Goal: Task Accomplishment & Management: Use online tool/utility

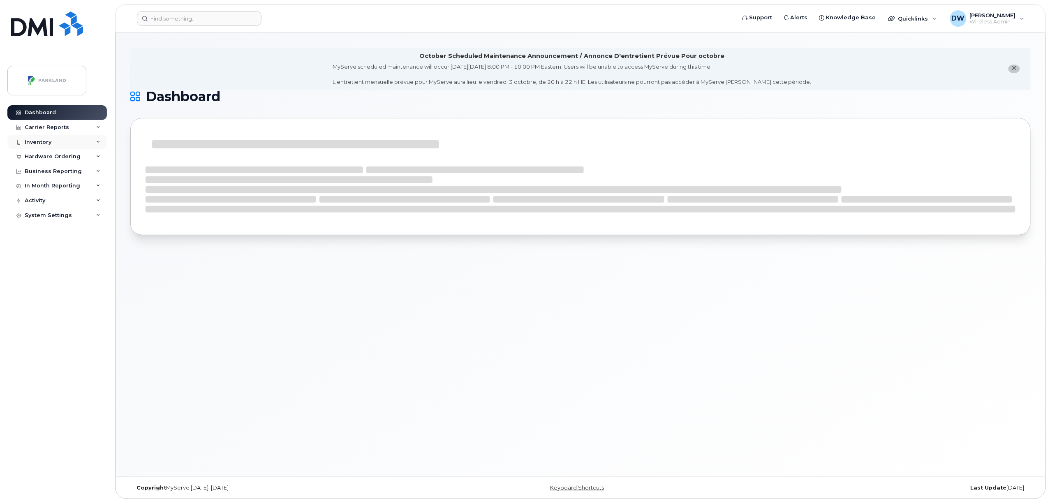
click at [51, 144] on div "Inventory" at bounding box center [56, 142] width 99 height 15
click at [61, 158] on div "Mobility Devices" at bounding box center [51, 156] width 46 height 7
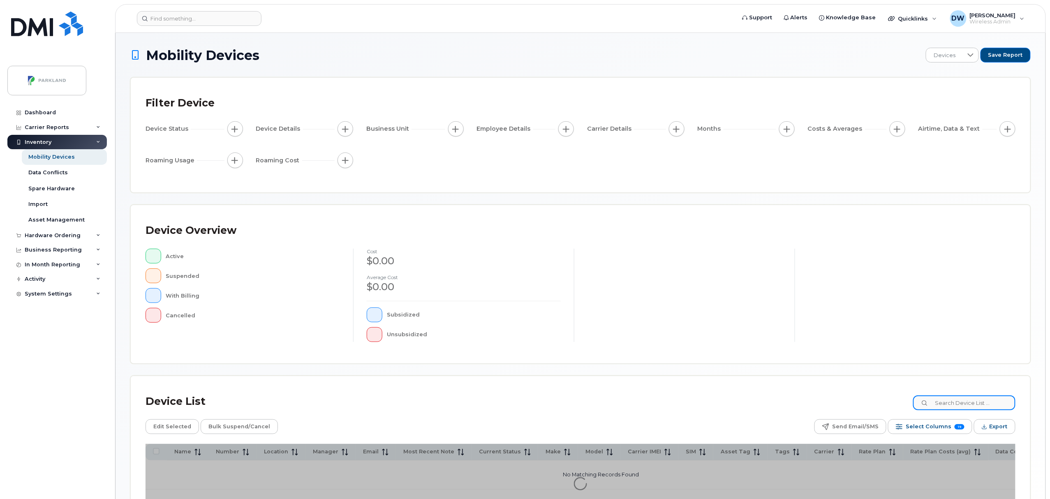
click at [955, 405] on input at bounding box center [964, 402] width 102 height 15
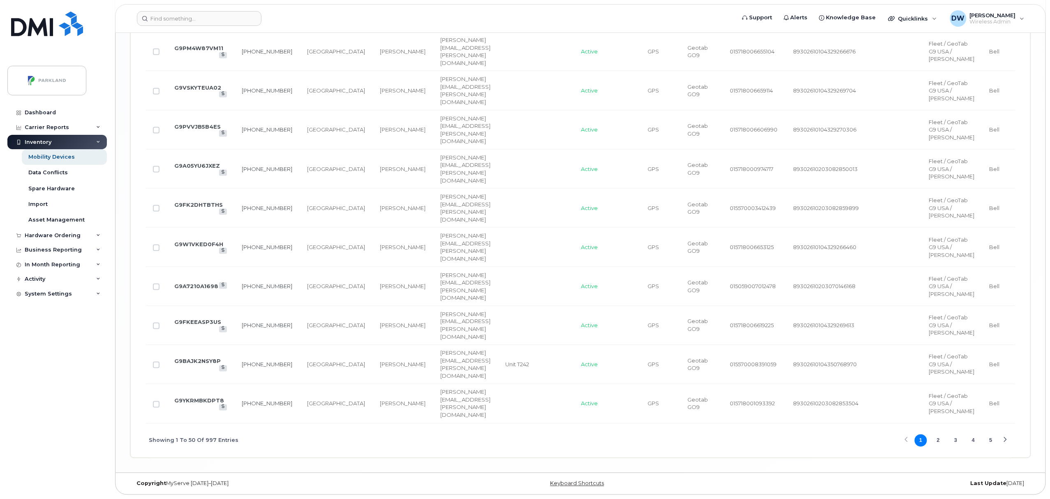
scroll to position [2452, 0]
type input "G9"
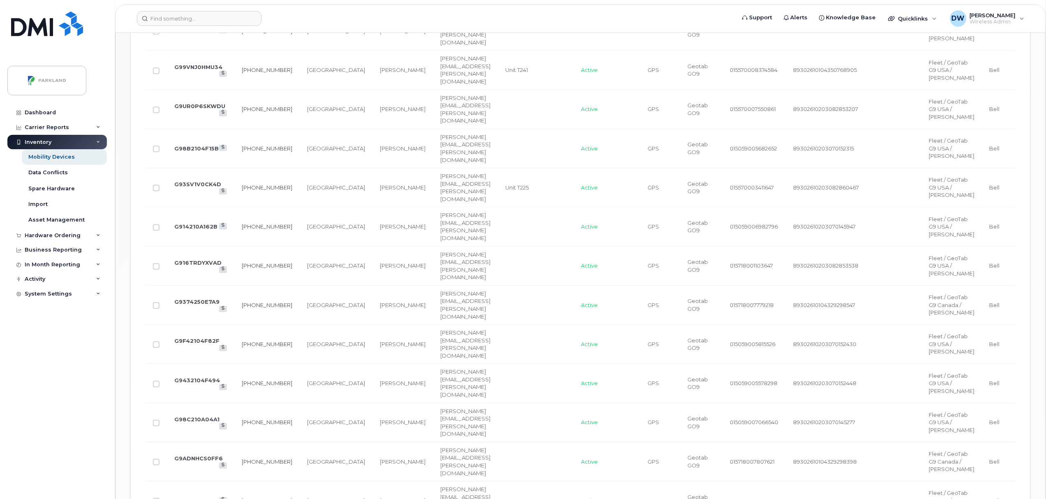
scroll to position [929, 0]
checkbox input "true"
click at [157, 35] on input "Row Unselected" at bounding box center [156, 31] width 7 height 7
checkbox input "true"
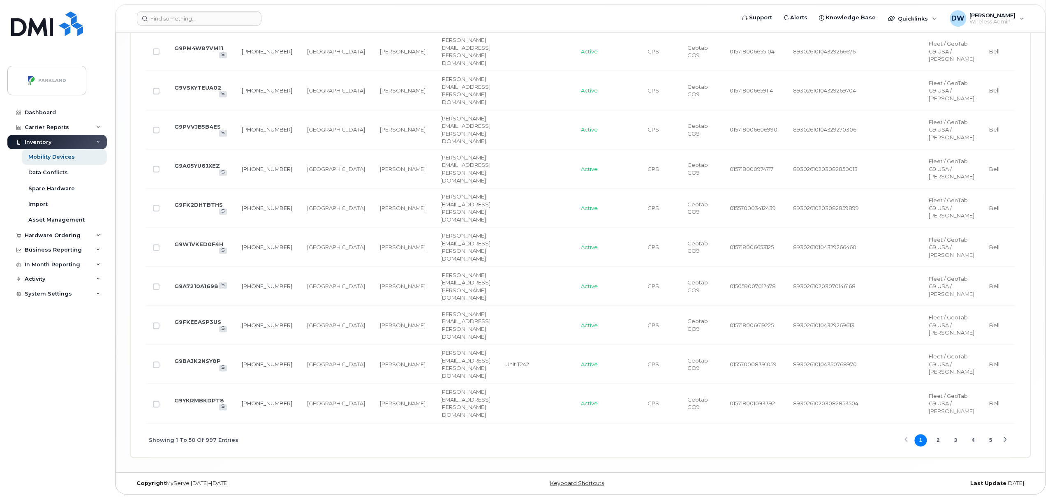
scroll to position [2223, 0]
click at [157, 212] on input "Row Unselected" at bounding box center [156, 208] width 7 height 7
checkbox input "true"
click at [937, 439] on button "2" at bounding box center [938, 441] width 12 height 12
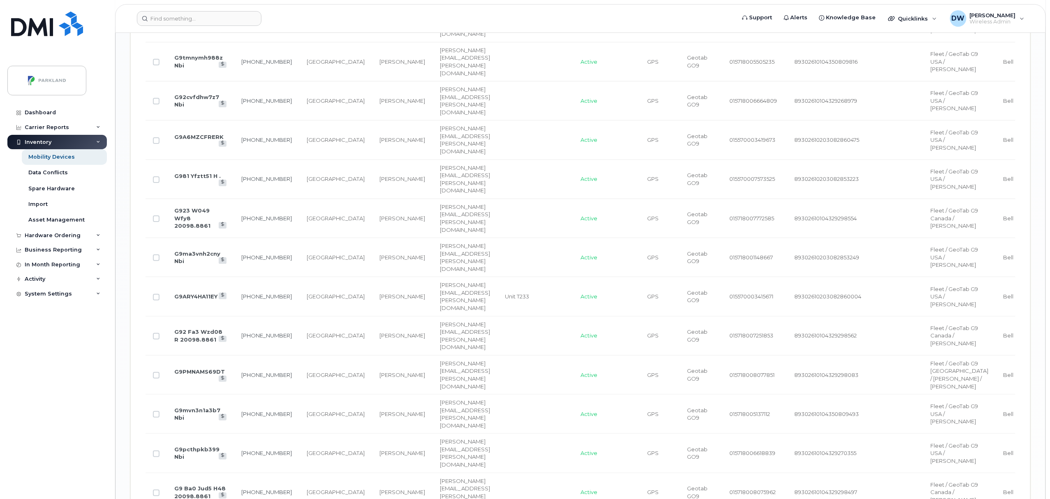
scroll to position [1512, 0]
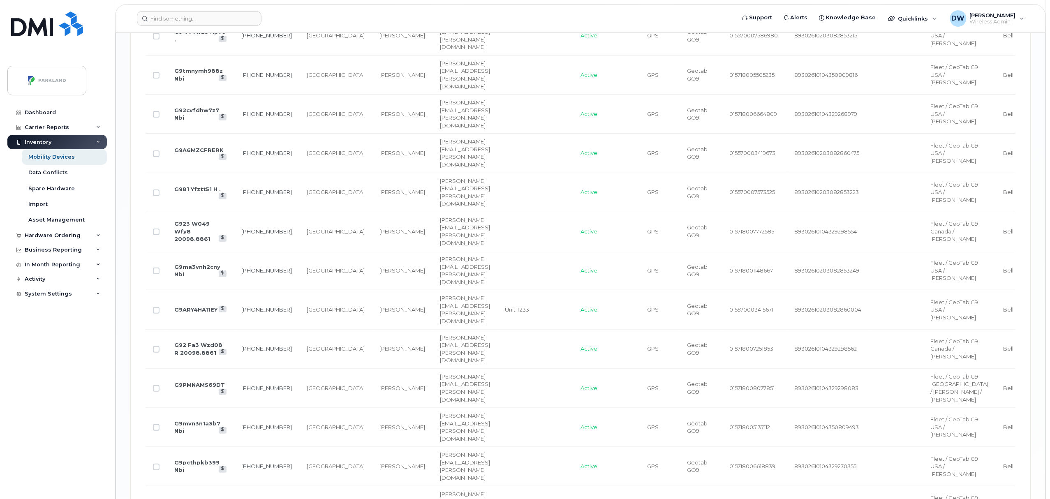
checkbox input "true"
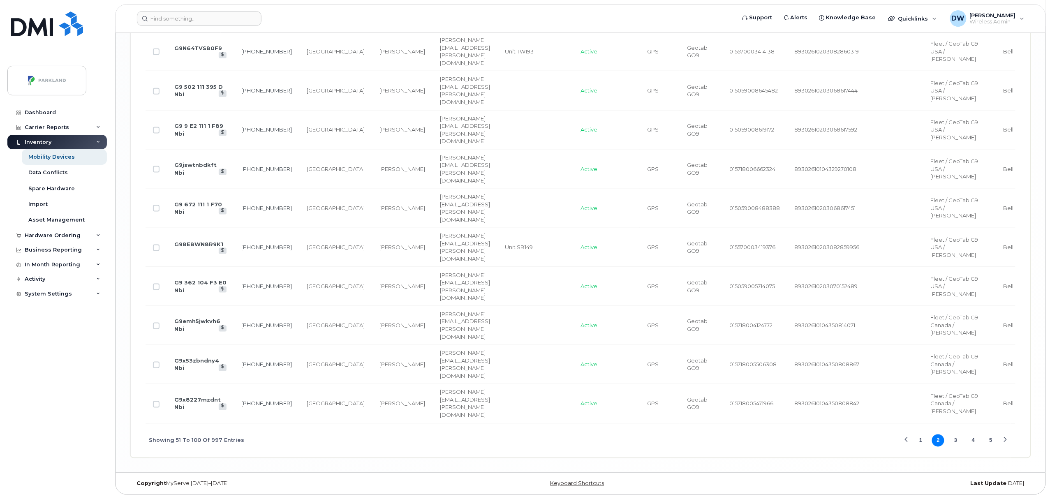
scroll to position [2520, 0]
click at [956, 439] on button "3" at bounding box center [956, 441] width 12 height 12
click at [937, 439] on button "2" at bounding box center [938, 441] width 12 height 12
click at [157, 205] on input "Row Unselected" at bounding box center [156, 208] width 7 height 7
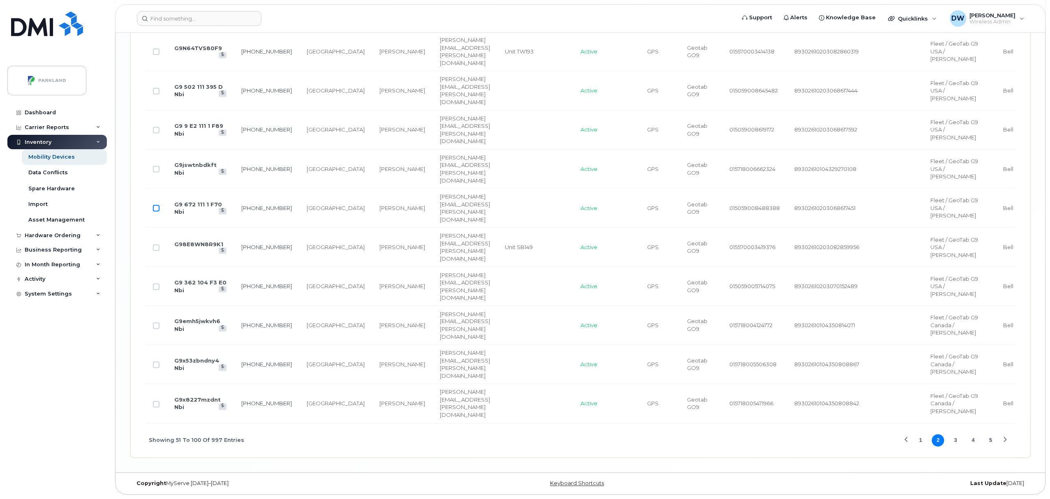
checkbox input "true"
click at [956, 447] on button "3" at bounding box center [956, 441] width 12 height 12
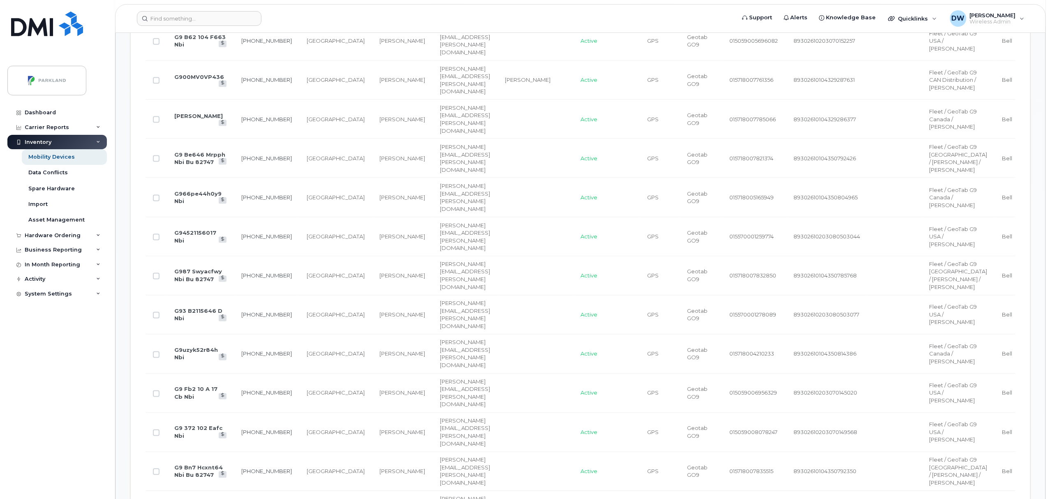
scroll to position [541, 0]
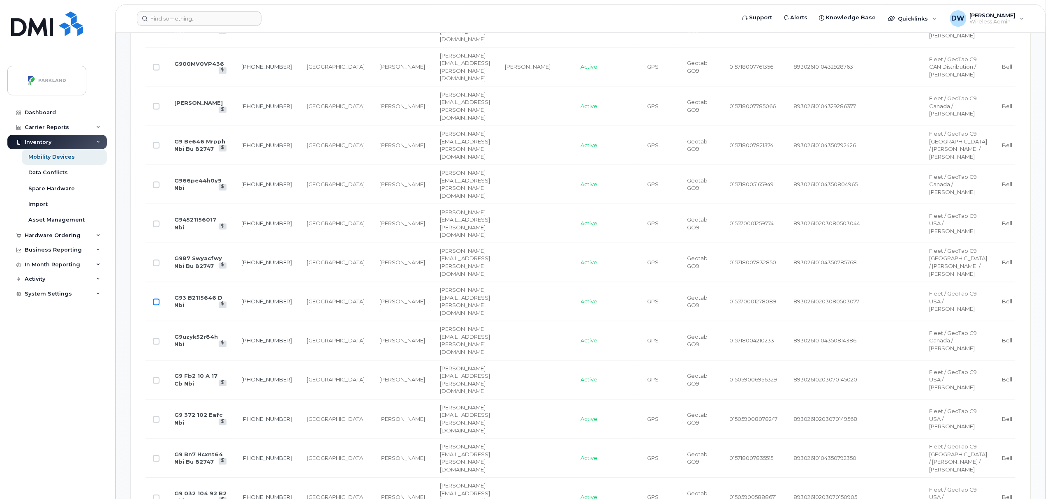
click at [155, 305] on input "Row Unselected" at bounding box center [156, 302] width 7 height 7
checkbox input "true"
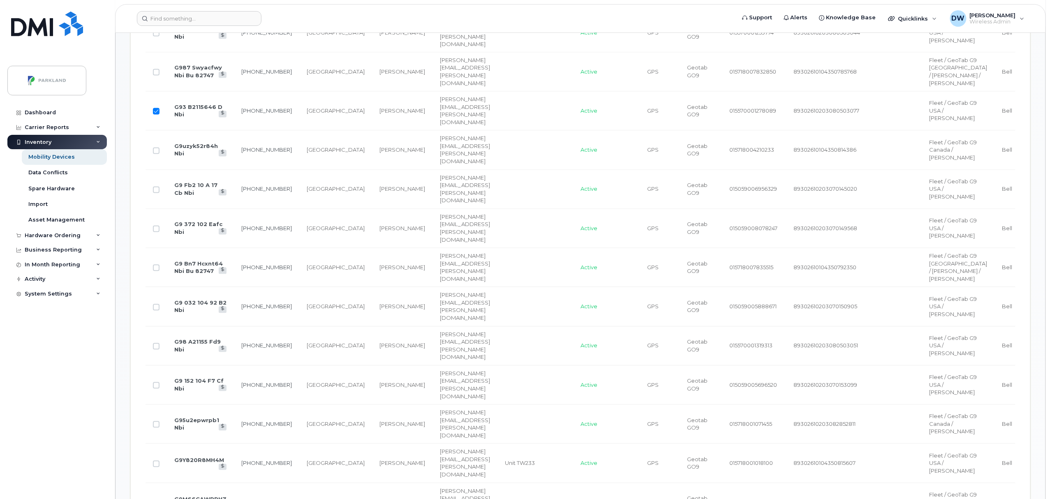
scroll to position [810, 0]
click at [157, 233] on input "Row Unselected" at bounding box center [156, 229] width 7 height 7
checkbox input "true"
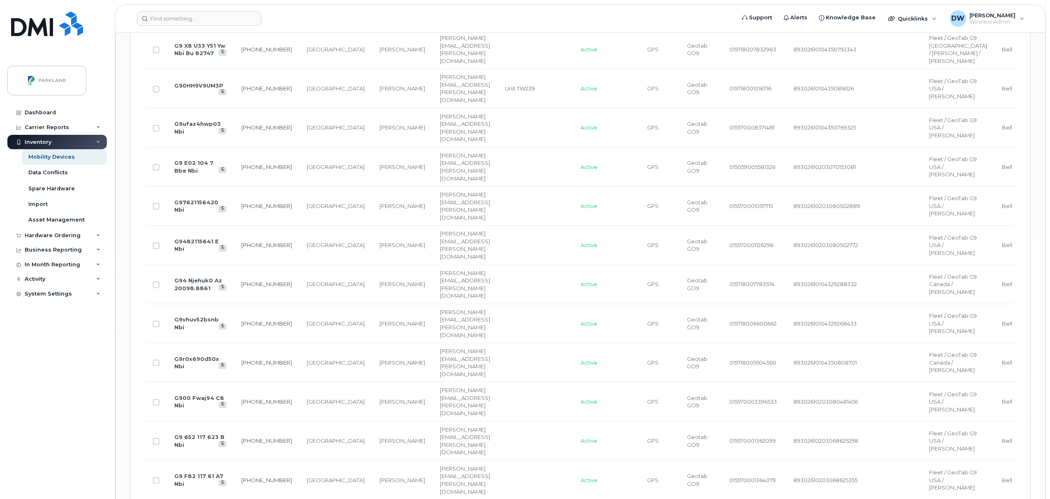
scroll to position [1426, 0]
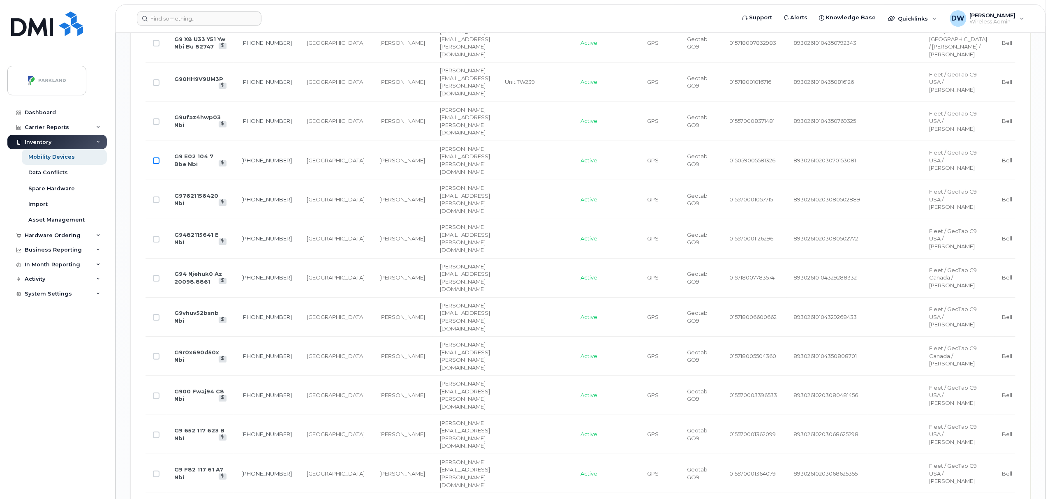
click at [155, 164] on input "Row Unselected" at bounding box center [156, 160] width 7 height 7
checkbox input "true"
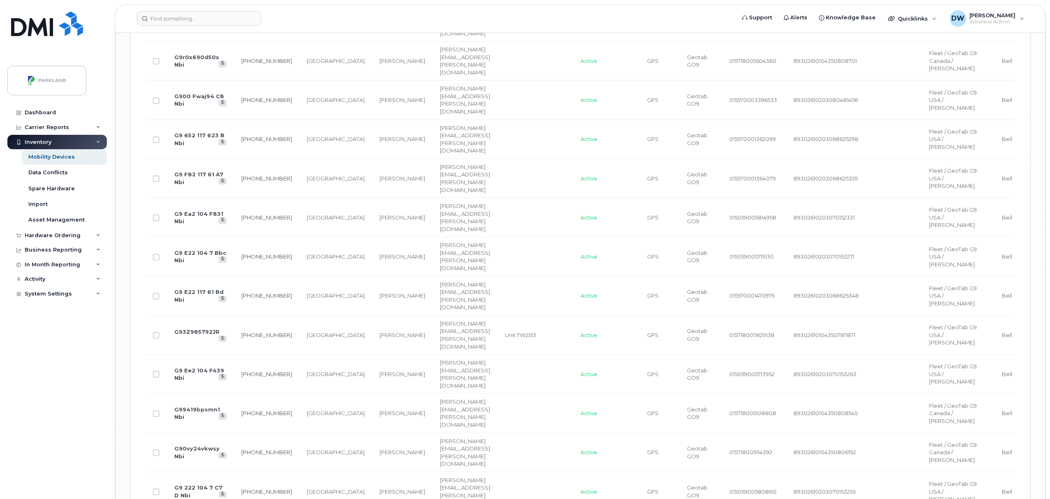
scroll to position [1725, 0]
click at [157, 100] on input "Row Unselected" at bounding box center [156, 97] width 7 height 7
checkbox input "true"
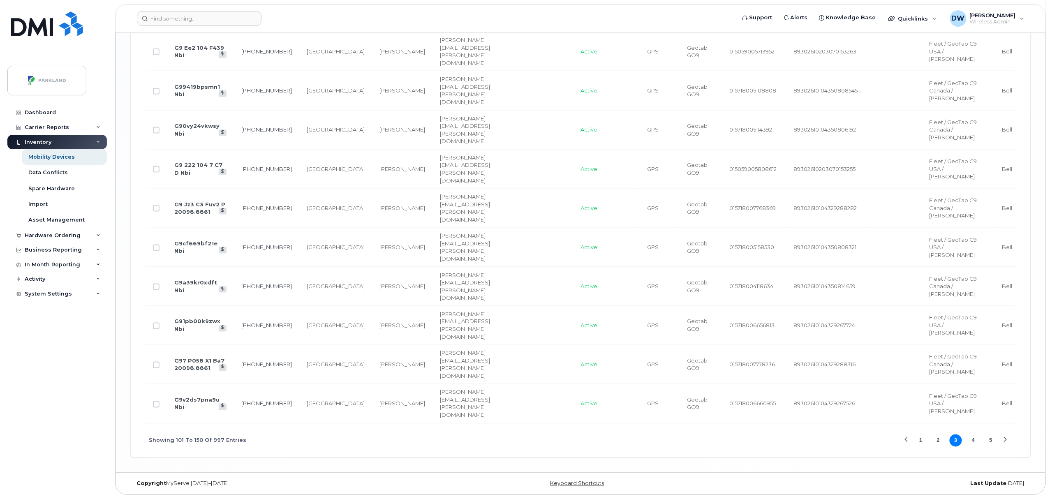
scroll to position [2489, 0]
click at [973, 438] on button "4" at bounding box center [973, 441] width 12 height 12
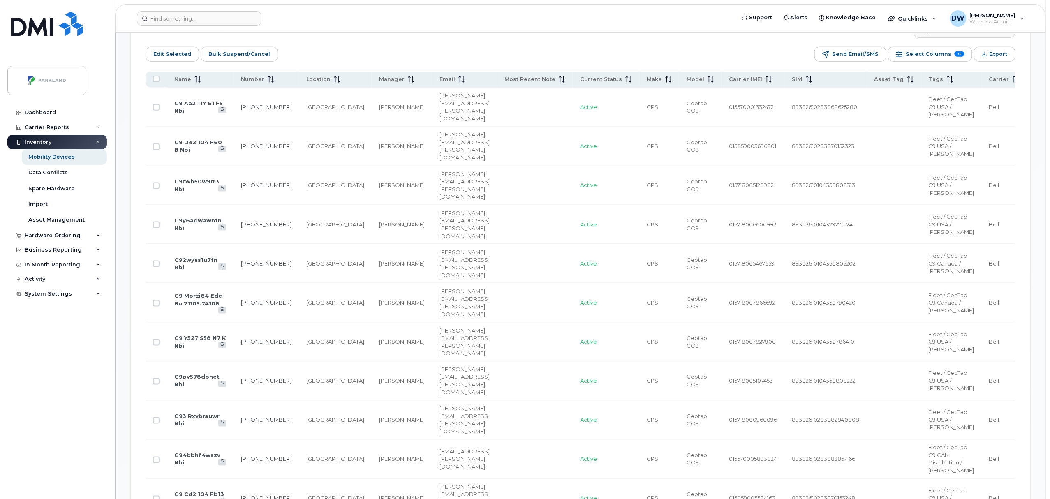
scroll to position [428, 0]
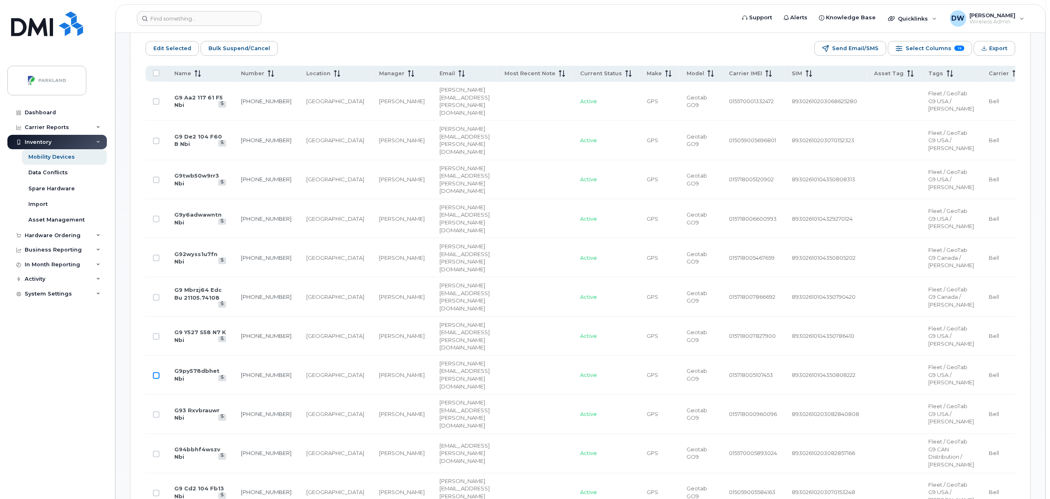
click at [158, 379] on input "Row Unselected" at bounding box center [156, 375] width 7 height 7
checkbox input "true"
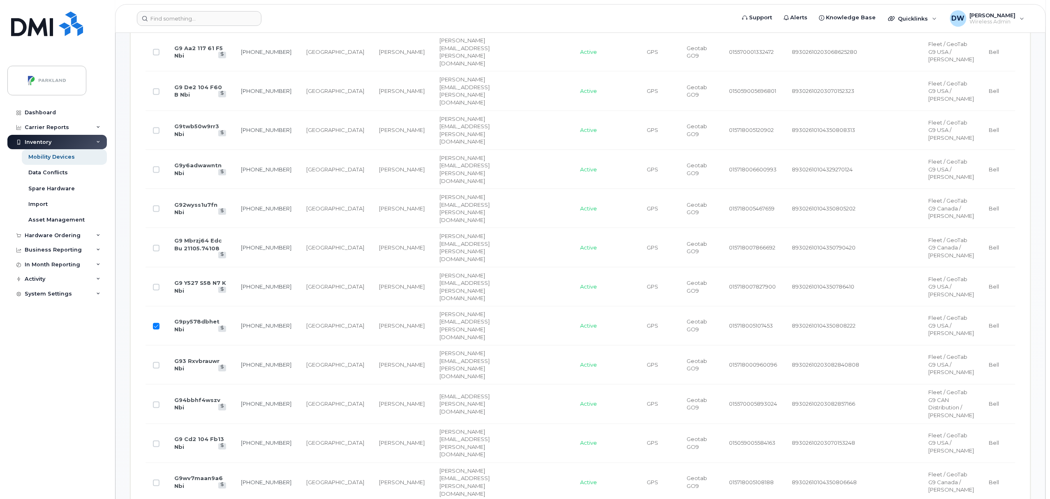
scroll to position [491, 0]
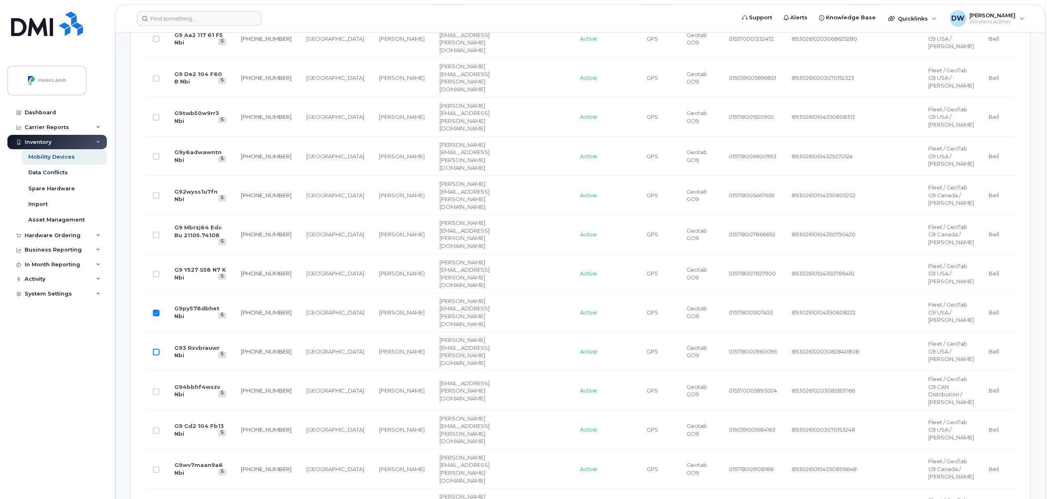
click at [155, 356] on input "Row Unselected" at bounding box center [156, 352] width 7 height 7
checkbox input "true"
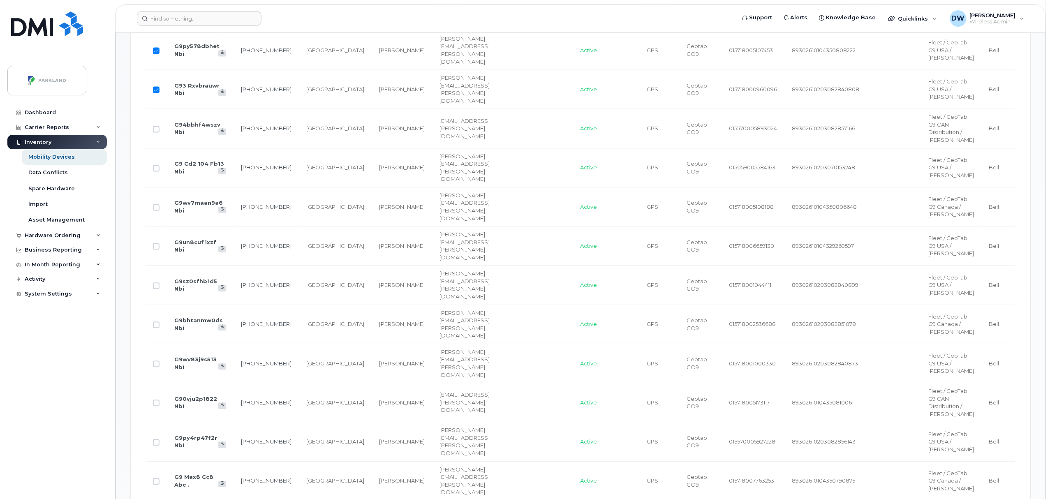
scroll to position [775, 0]
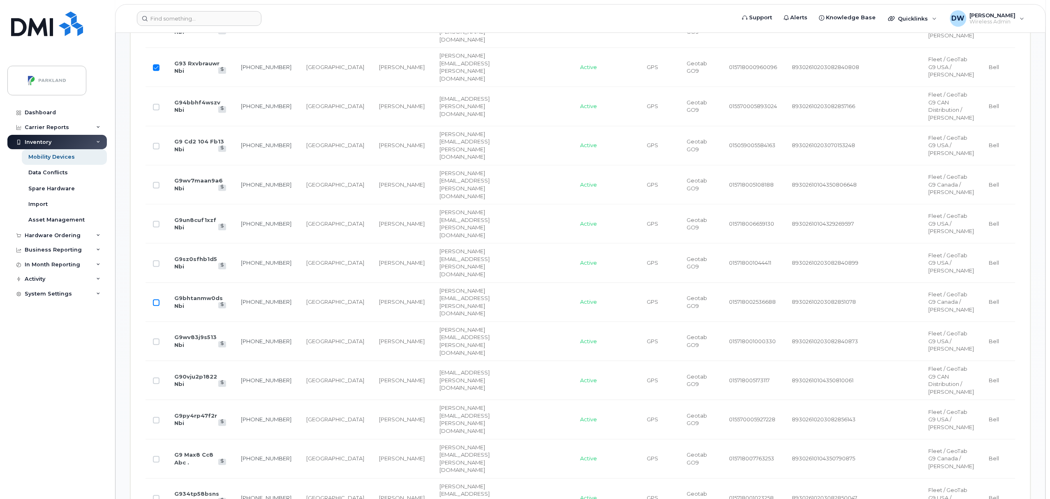
click at [155, 306] on input "Row Unselected" at bounding box center [156, 303] width 7 height 7
checkbox input "true"
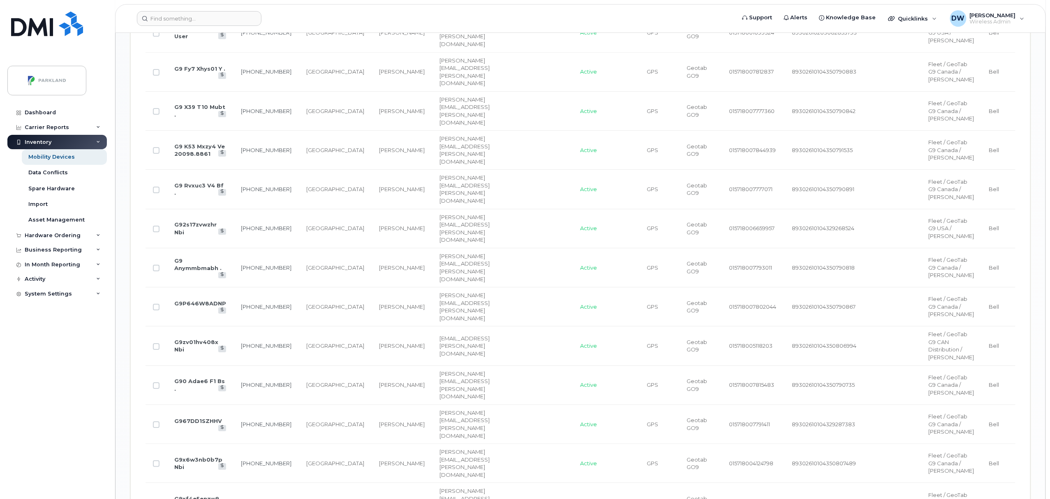
scroll to position [1438, 0]
click at [158, 153] on input "Row Unselected" at bounding box center [156, 149] width 7 height 7
checkbox input "true"
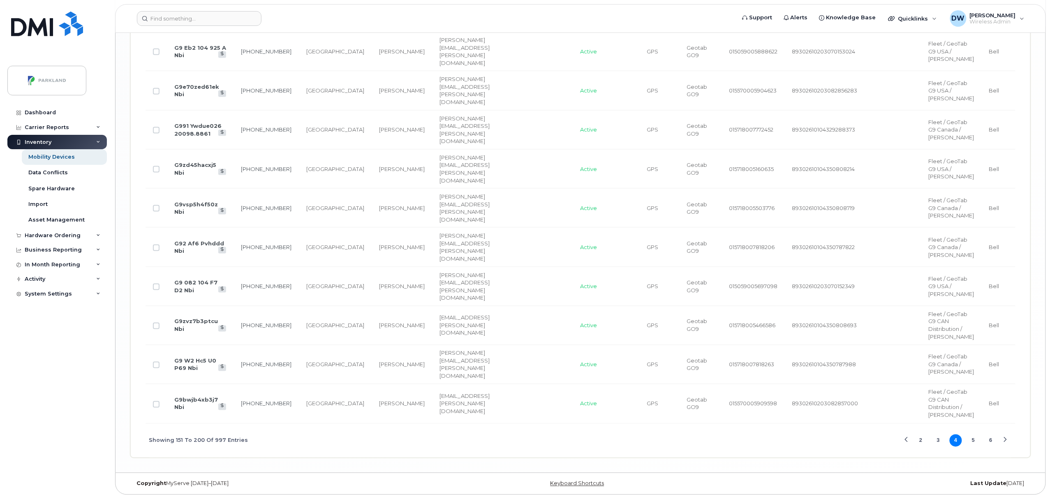
scroll to position [2236, 0]
click at [158, 212] on input "Row Unselected" at bounding box center [156, 208] width 7 height 7
checkbox input "true"
click at [157, 251] on input "Row Unselected" at bounding box center [156, 248] width 7 height 7
checkbox input "true"
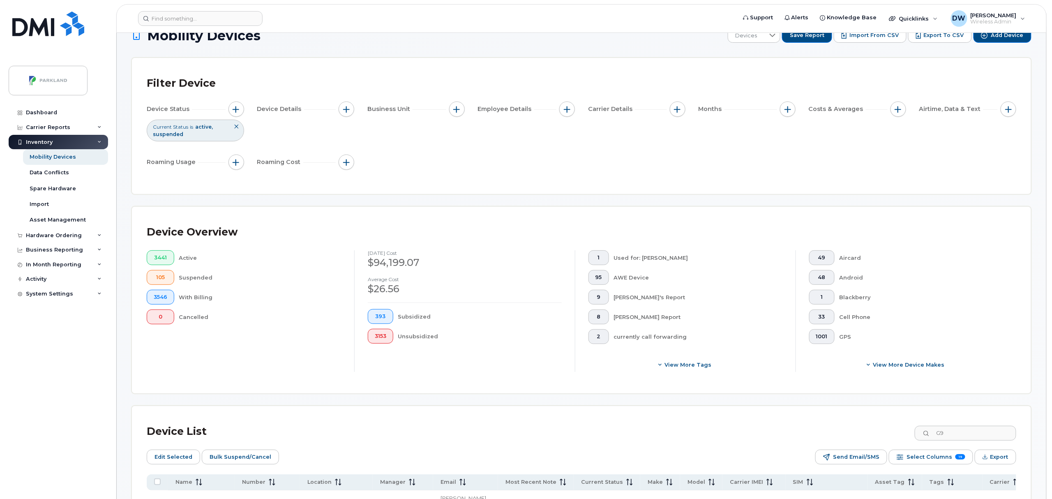
scroll to position [0, 0]
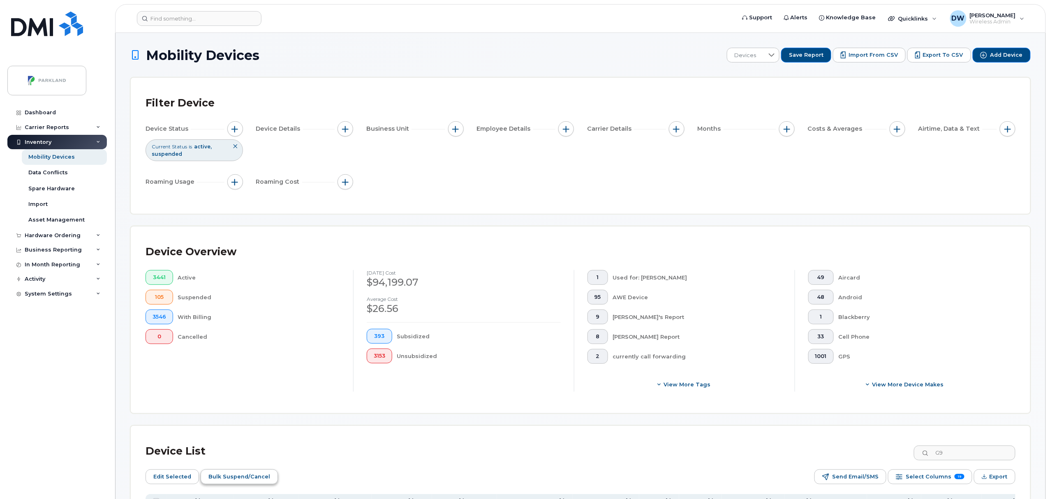
click at [234, 475] on span "Bulk Suspend/Cancel" at bounding box center [239, 477] width 62 height 12
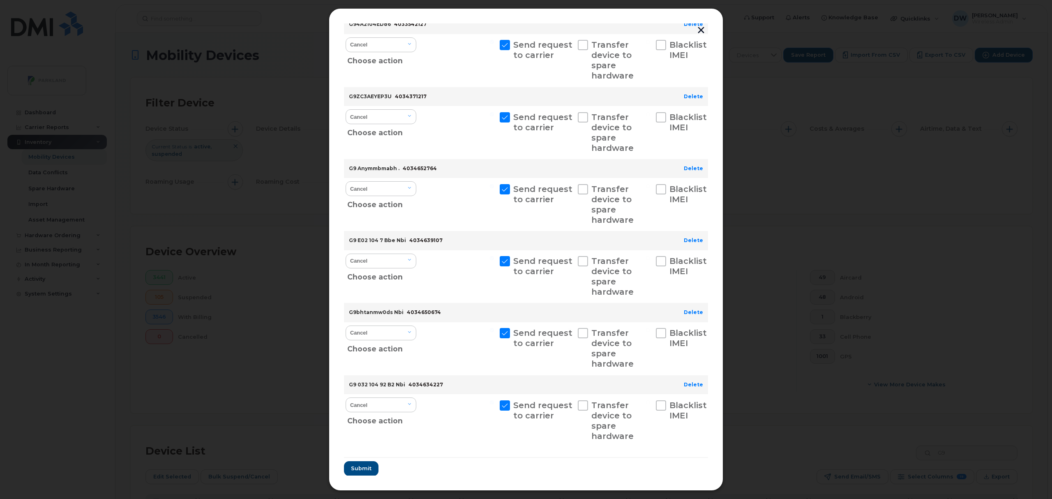
scroll to position [760, 0]
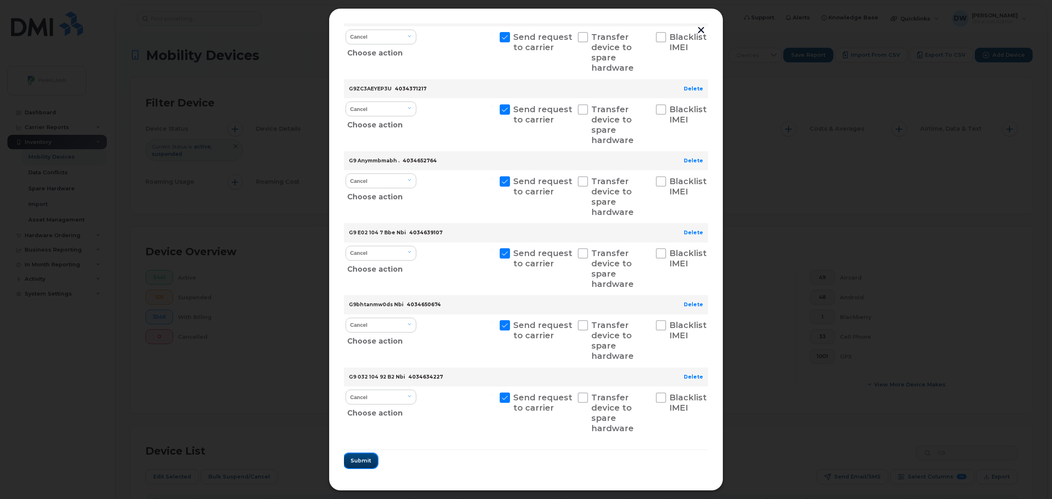
click at [361, 460] on span "Submit" at bounding box center [361, 461] width 21 height 8
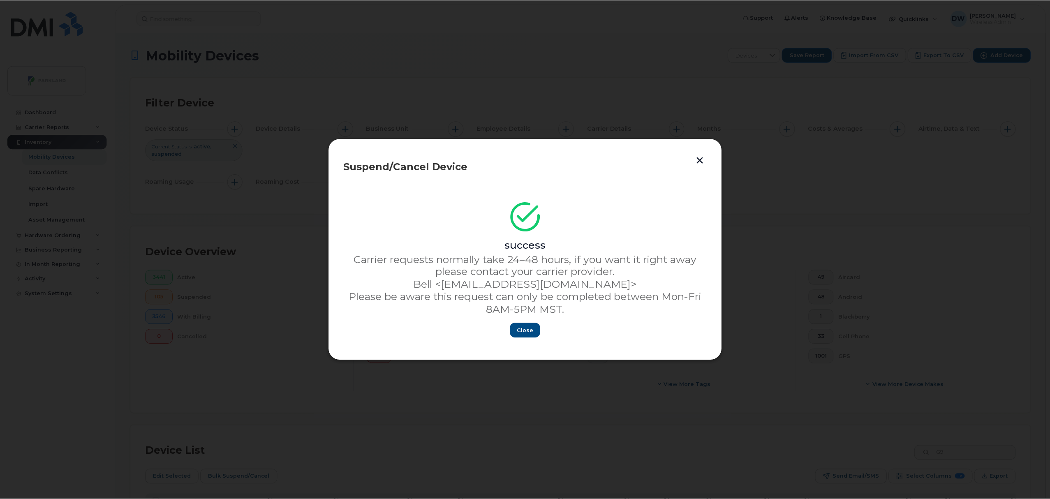
scroll to position [0, 0]
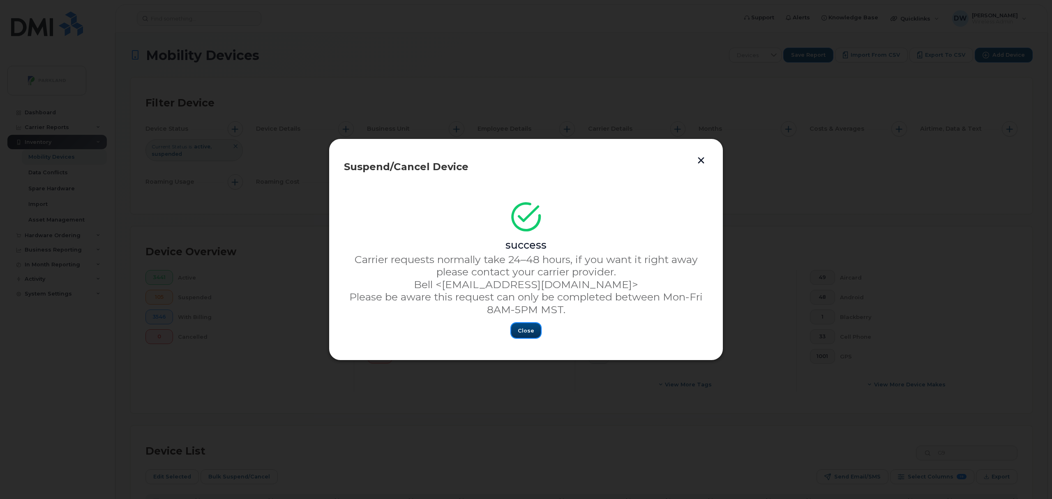
click at [528, 332] on span "Close" at bounding box center [526, 331] width 16 height 8
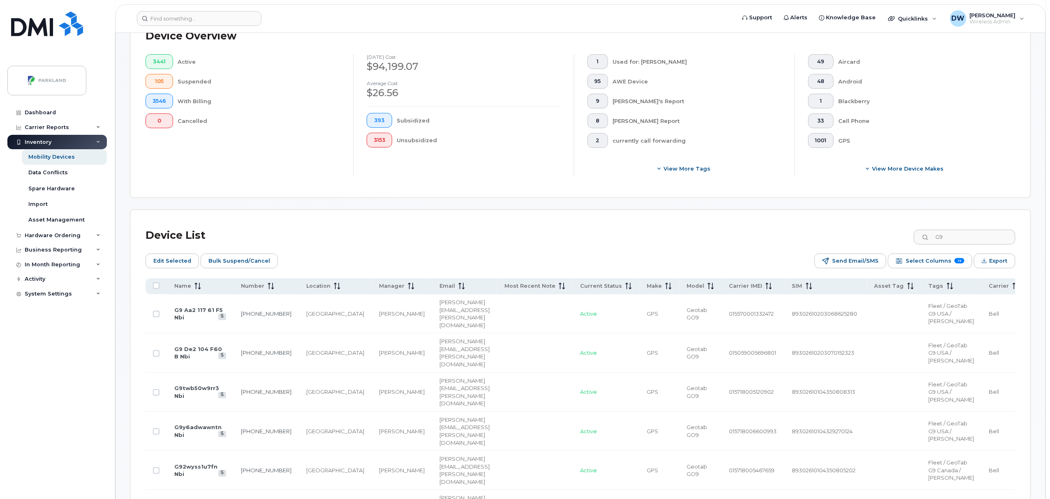
scroll to position [10, 0]
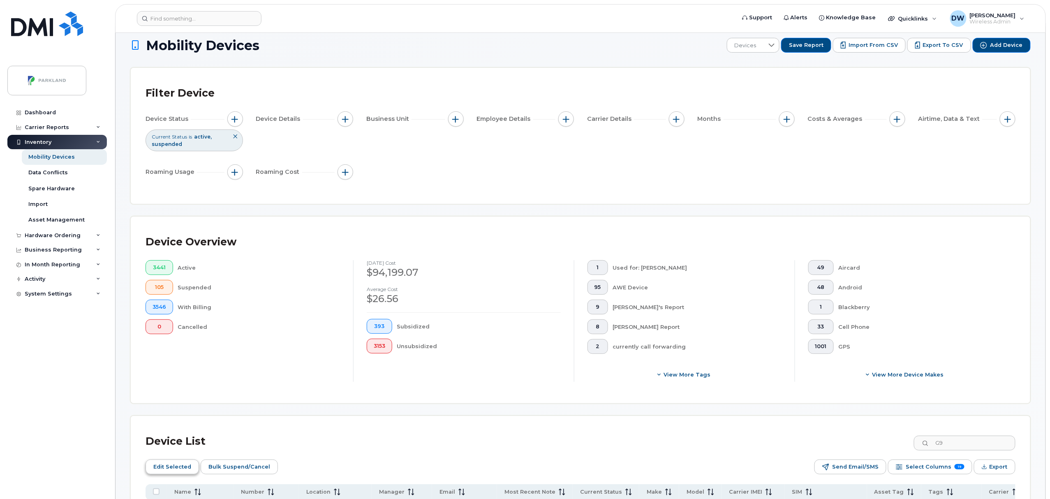
click at [162, 467] on span "Edit Selected" at bounding box center [172, 467] width 38 height 12
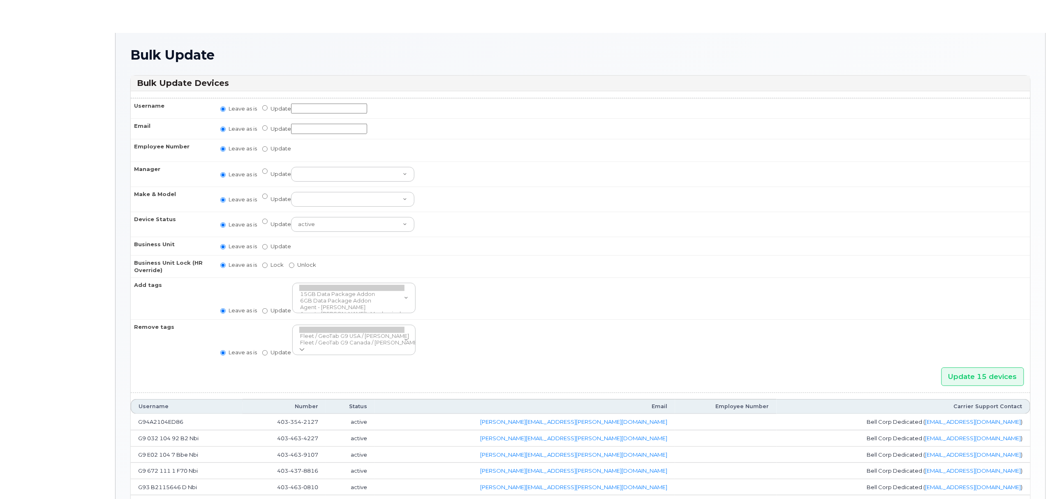
radio input "true"
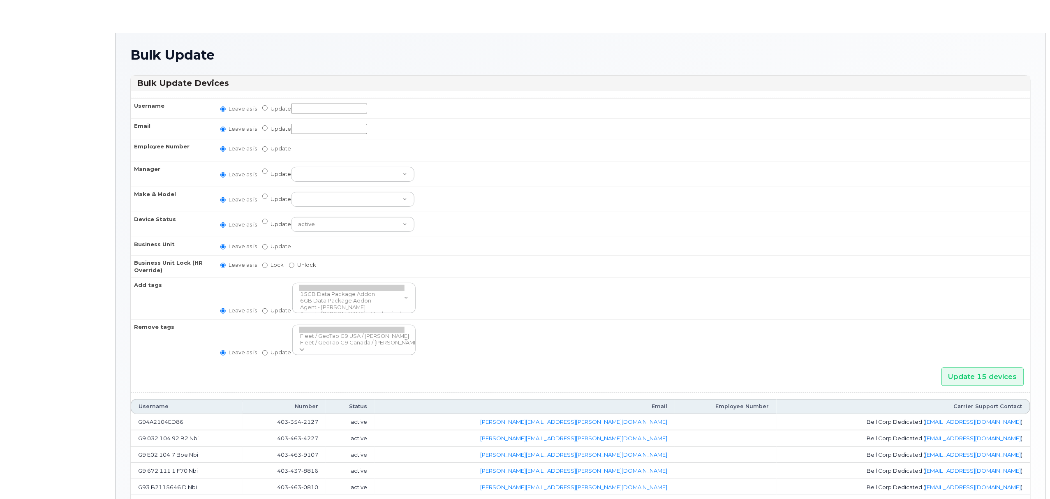
radio input "true"
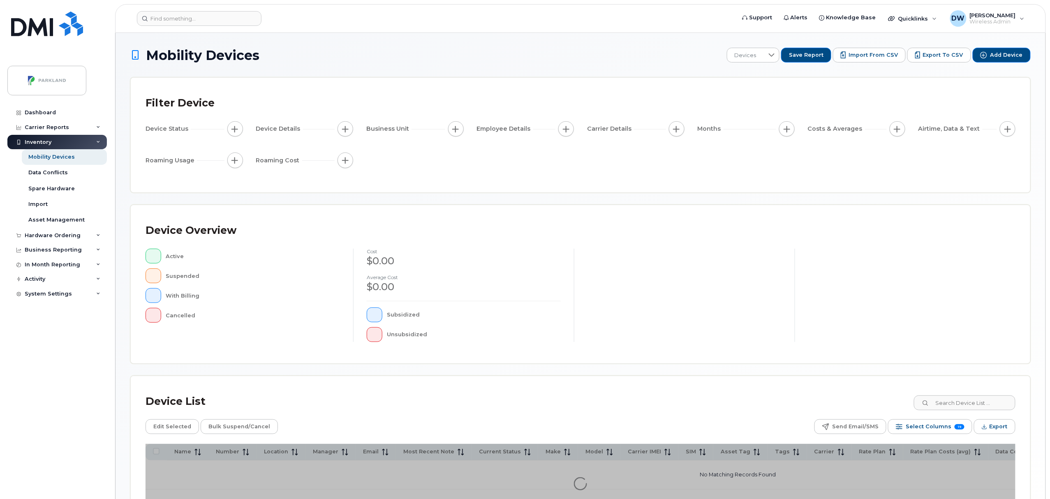
click at [157, 453] on div at bounding box center [581, 483] width 870 height 79
click at [957, 400] on input at bounding box center [964, 402] width 102 height 15
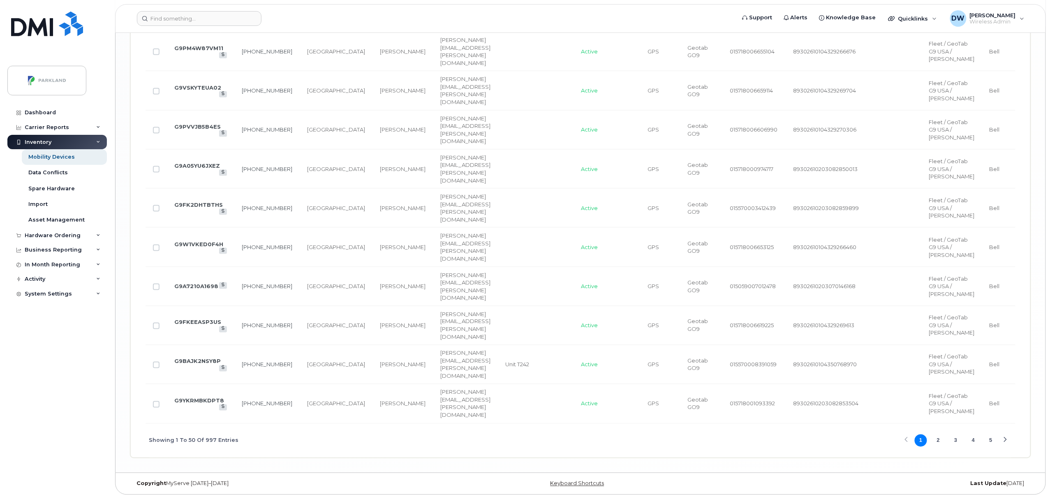
scroll to position [2452, 0]
type input "G9"
click at [991, 439] on button "5" at bounding box center [991, 441] width 12 height 12
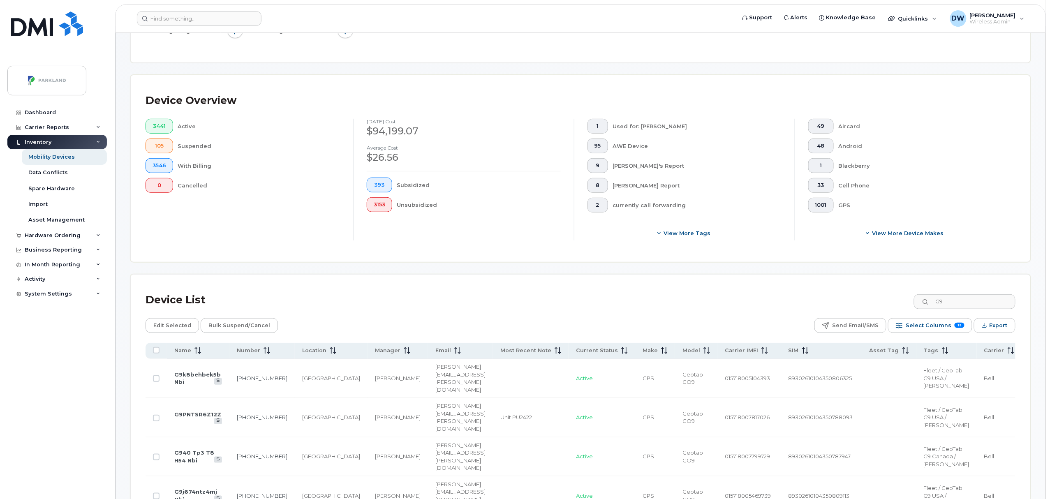
scroll to position [152, 0]
drag, startPoint x: 156, startPoint y: 478, endPoint x: 162, endPoint y: 478, distance: 5.8
click at [156, 460] on input "Row Unselected" at bounding box center [156, 456] width 7 height 7
checkbox input "true"
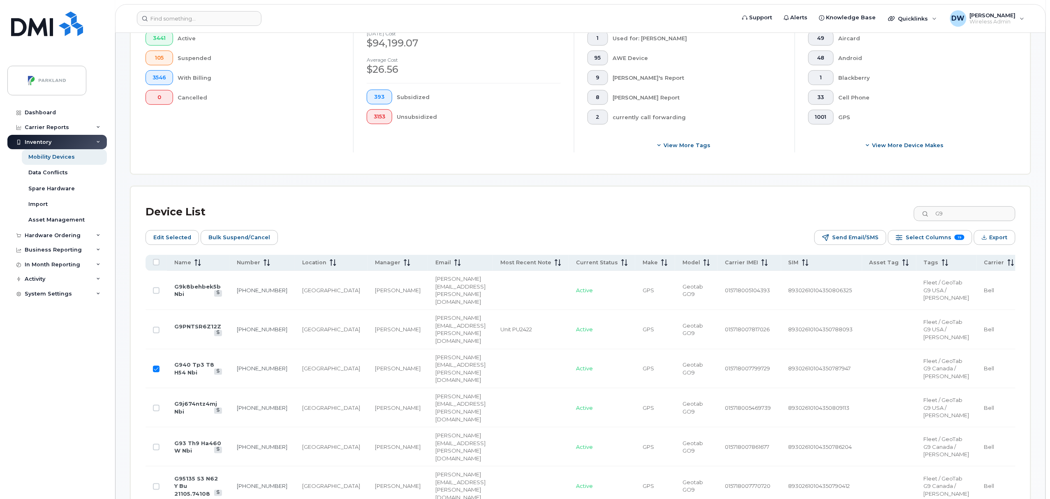
scroll to position [261, 0]
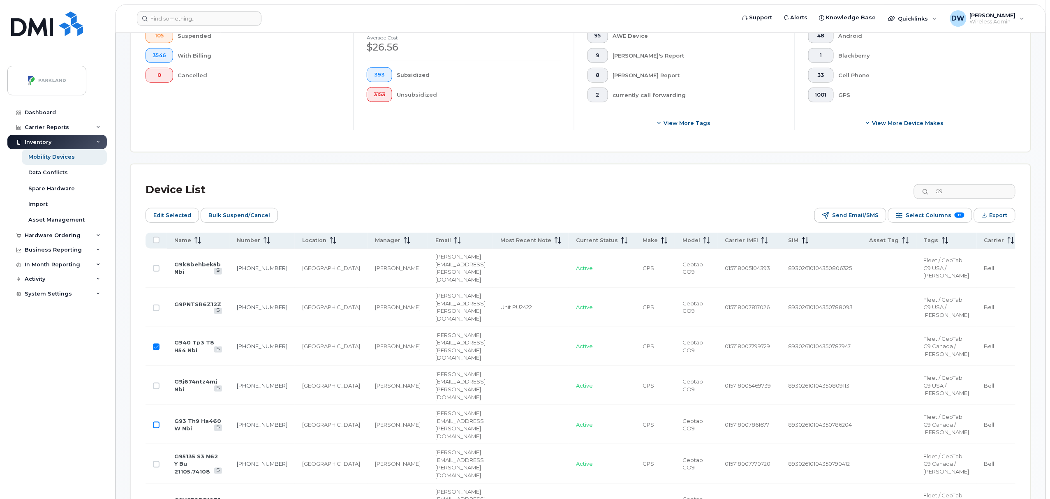
click at [155, 428] on input "Row Unselected" at bounding box center [156, 425] width 7 height 7
checkbox input "true"
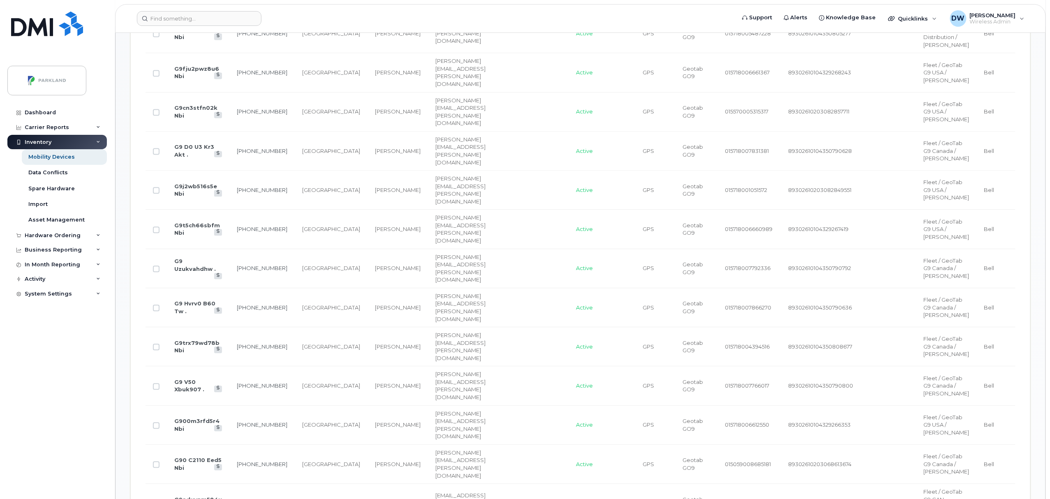
scroll to position [831, 0]
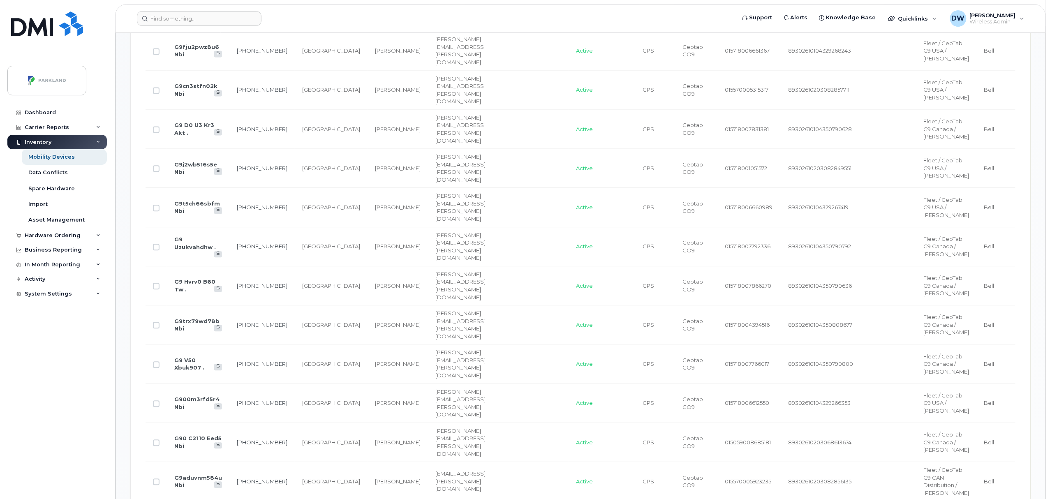
click at [155, 328] on input "Row Unselected" at bounding box center [156, 325] width 7 height 7
checkbox input "true"
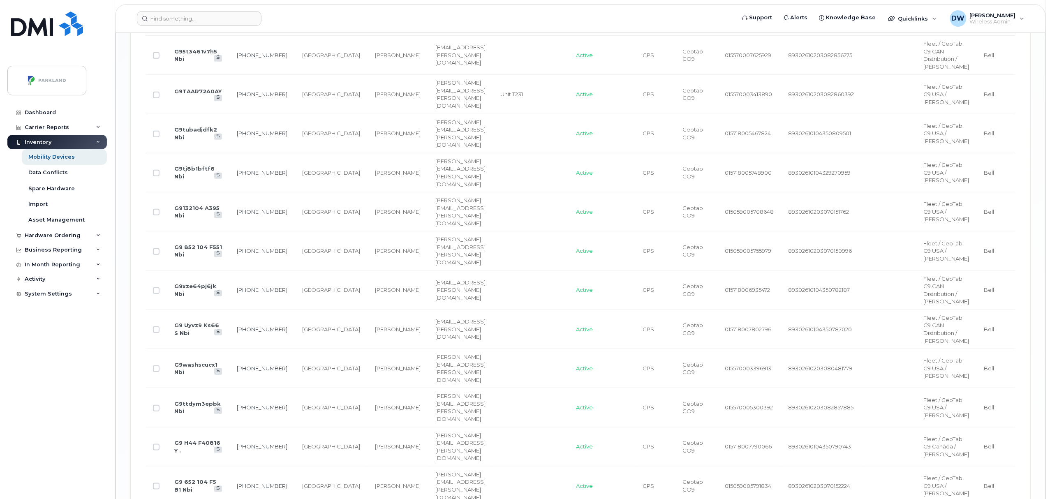
scroll to position [1730, 0]
click at [158, 134] on input "Row Unselected" at bounding box center [156, 131] width 7 height 7
checkbox input "true"
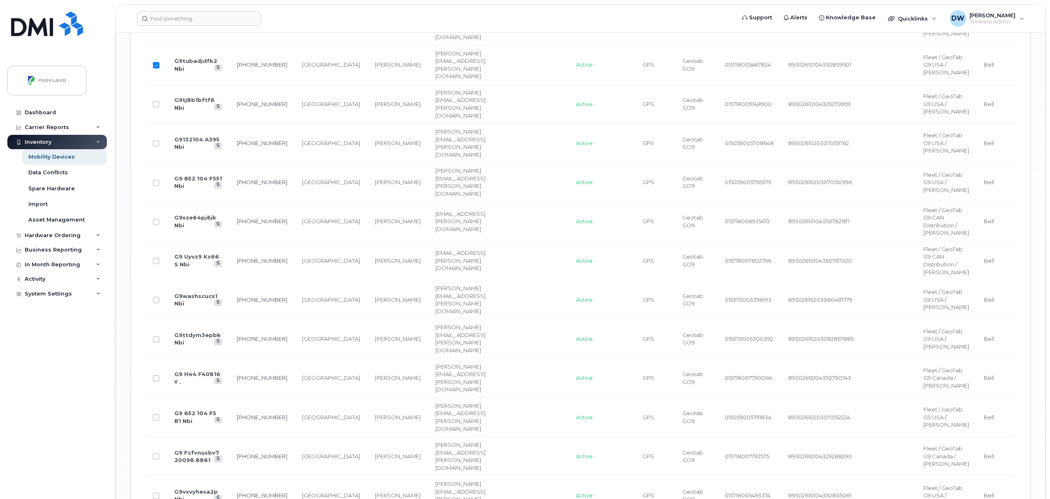
scroll to position [1818, 0]
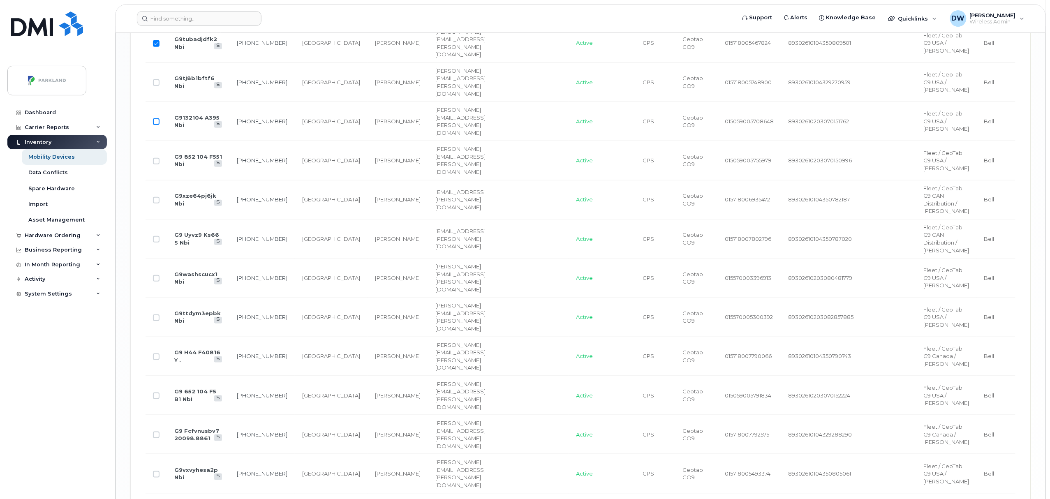
click at [155, 125] on input "Row Unselected" at bounding box center [156, 121] width 7 height 7
checkbox input "true"
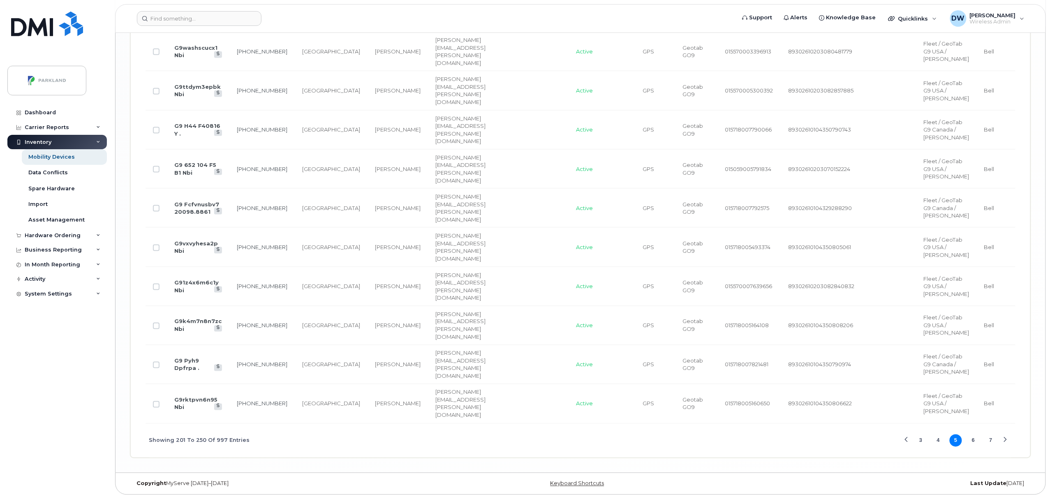
scroll to position [2461, 0]
click at [971, 447] on button "6" at bounding box center [973, 441] width 12 height 12
click at [157, 329] on input "Row Unselected" at bounding box center [156, 326] width 7 height 7
checkbox input "true"
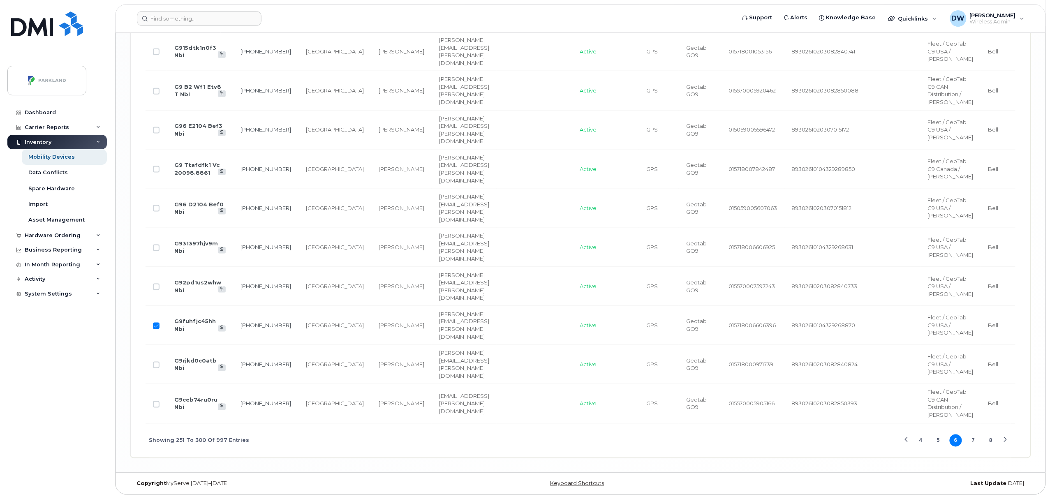
scroll to position [2452, 0]
click at [972, 447] on button "7" at bounding box center [973, 441] width 12 height 12
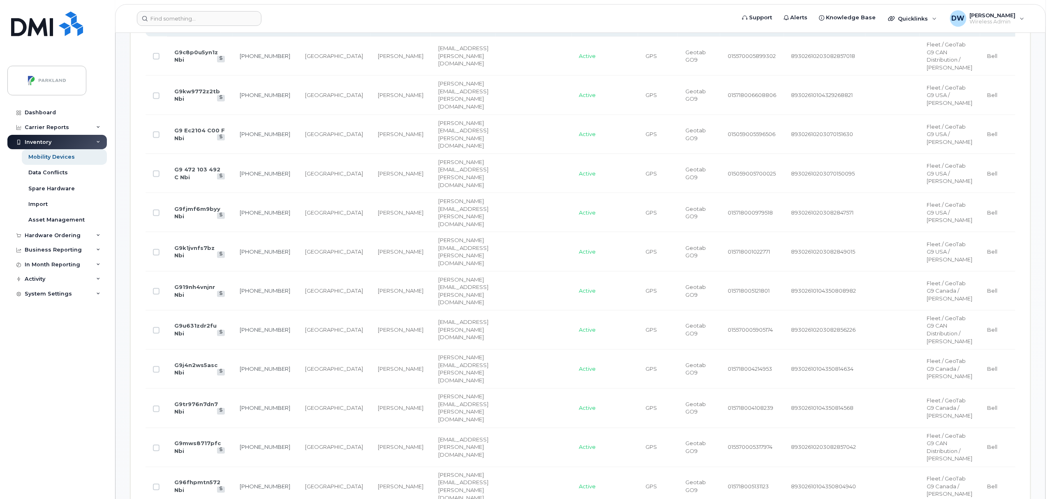
scroll to position [467, 0]
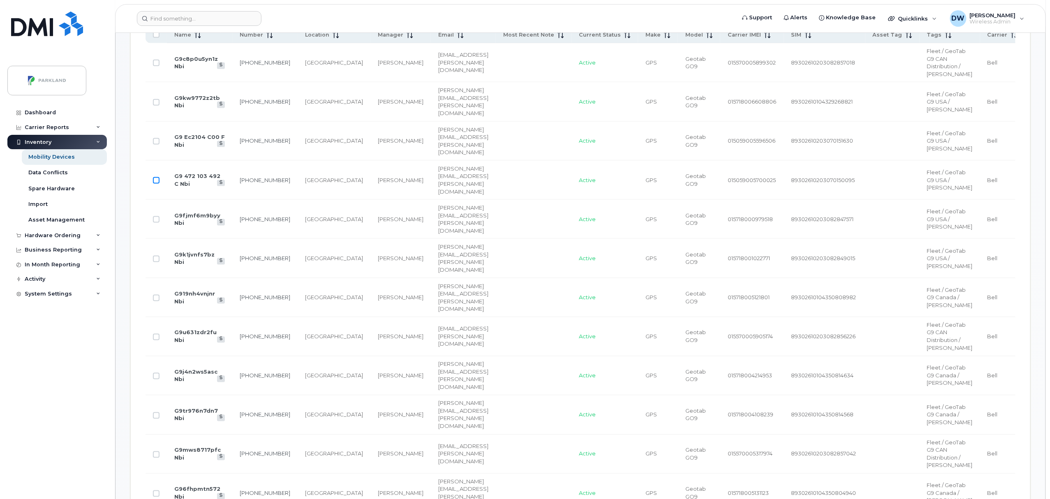
click at [155, 184] on input "Row Unselected" at bounding box center [156, 180] width 7 height 7
checkbox input "true"
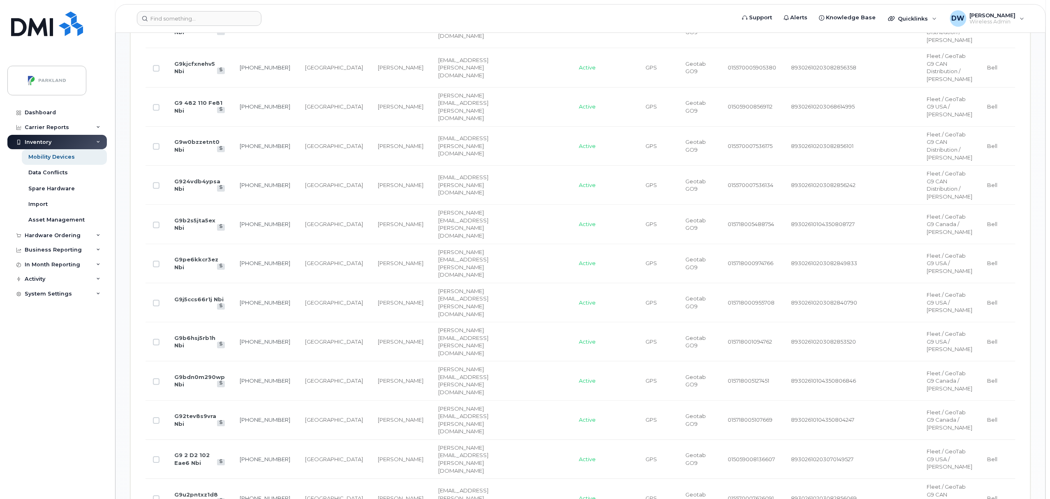
scroll to position [993, 0]
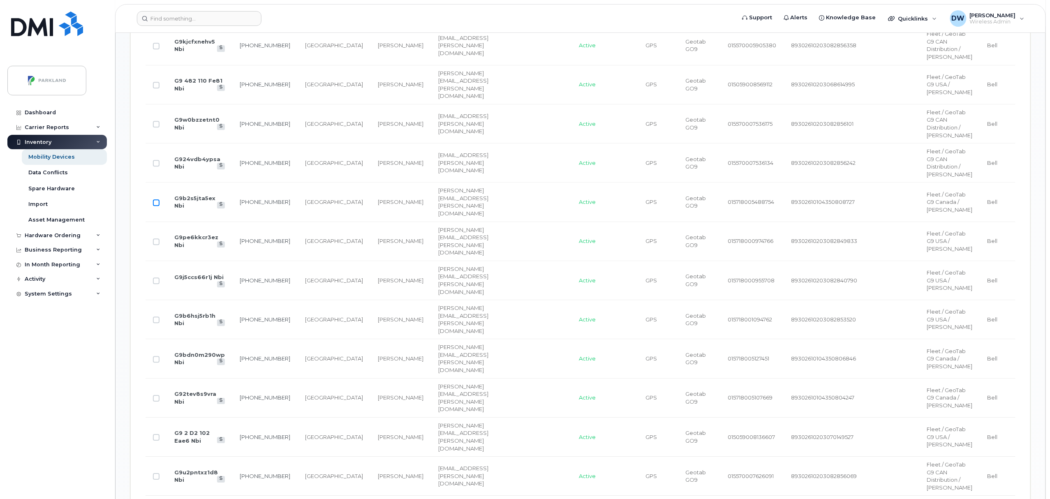
click at [155, 206] on input "Row Unselected" at bounding box center [156, 202] width 7 height 7
checkbox input "true"
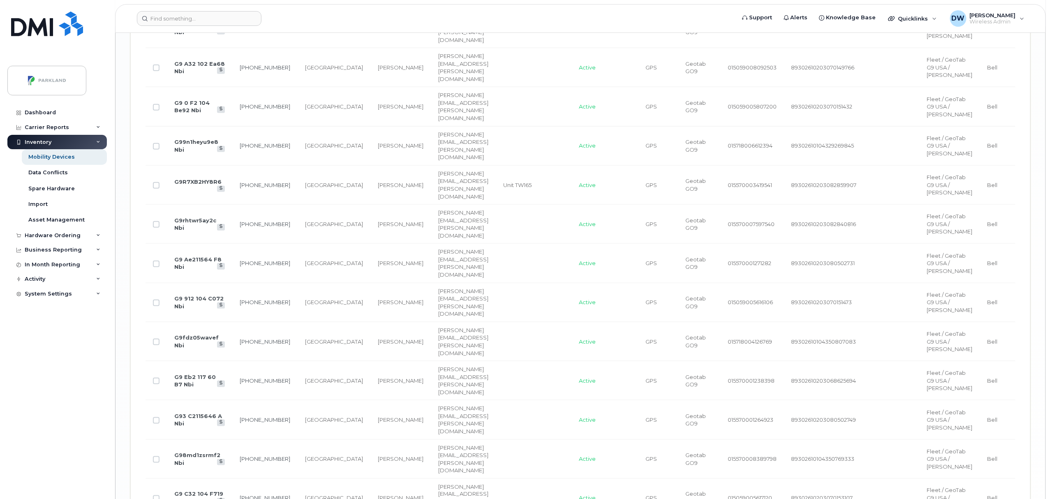
scroll to position [2023, 0]
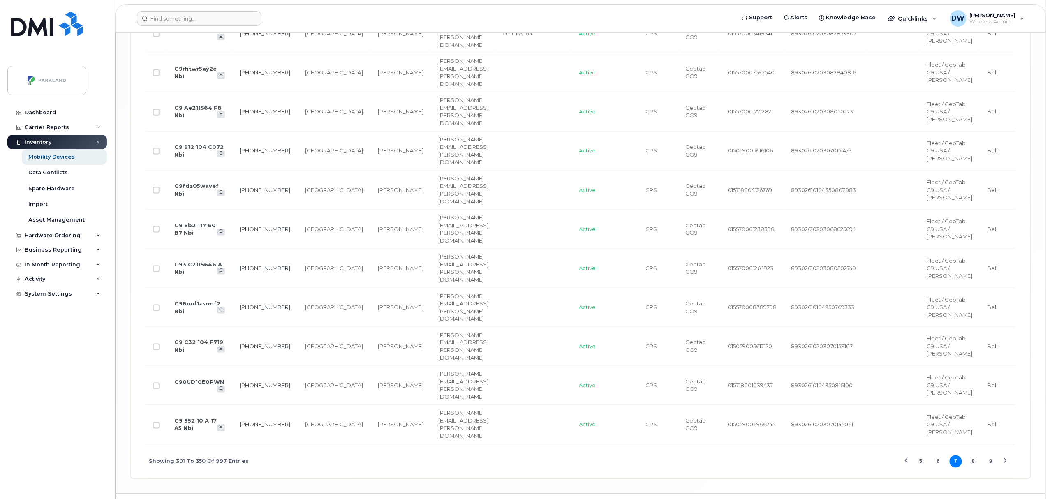
checkbox input "true"
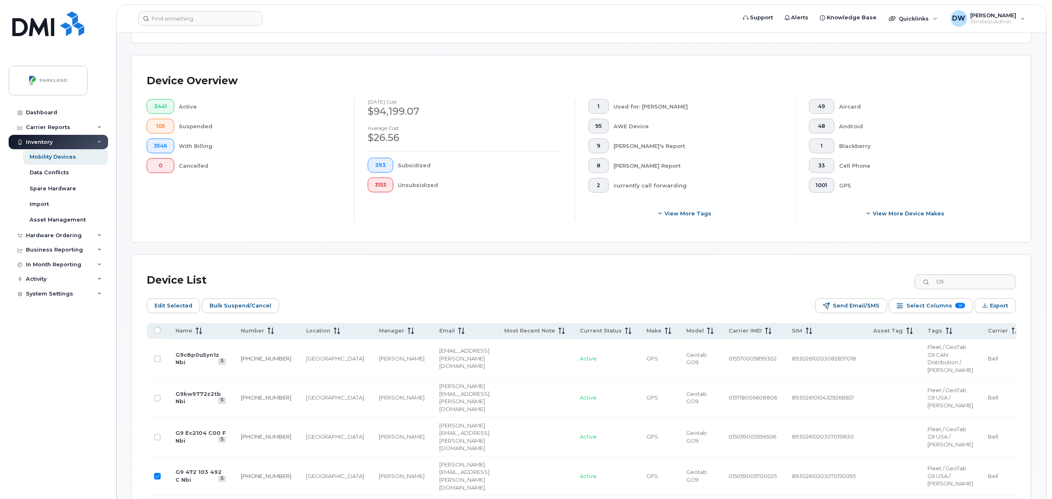
scroll to position [56, 0]
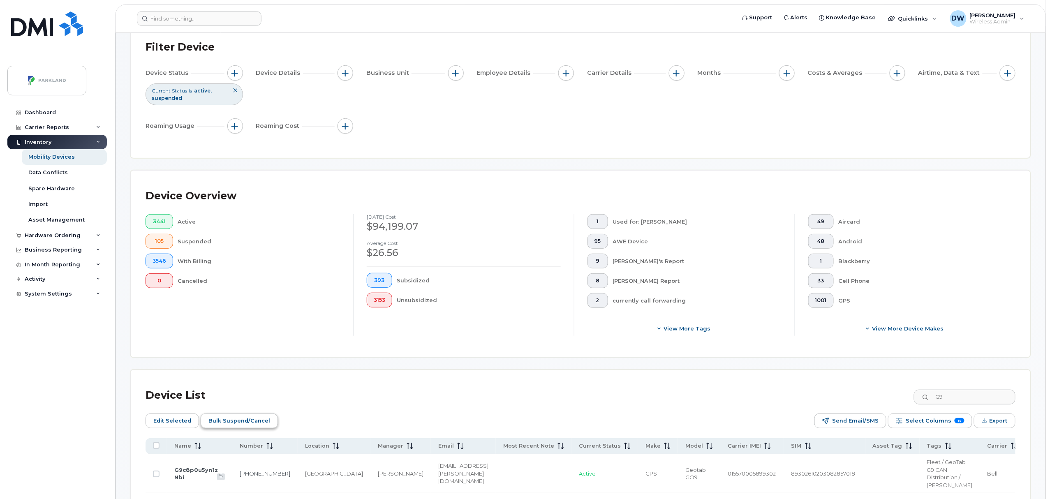
click at [236, 420] on span "Bulk Suspend/Cancel" at bounding box center [239, 421] width 62 height 12
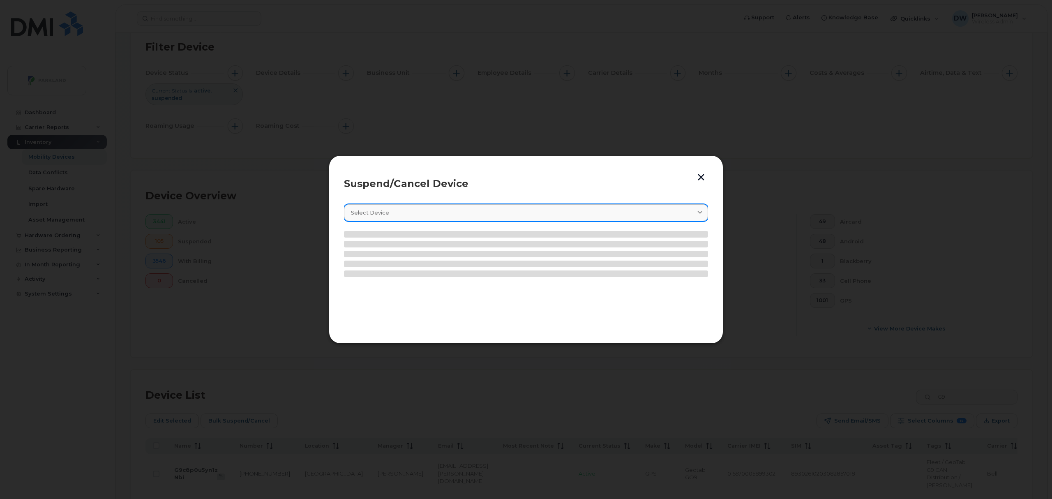
click at [699, 213] on icon at bounding box center [700, 212] width 5 height 5
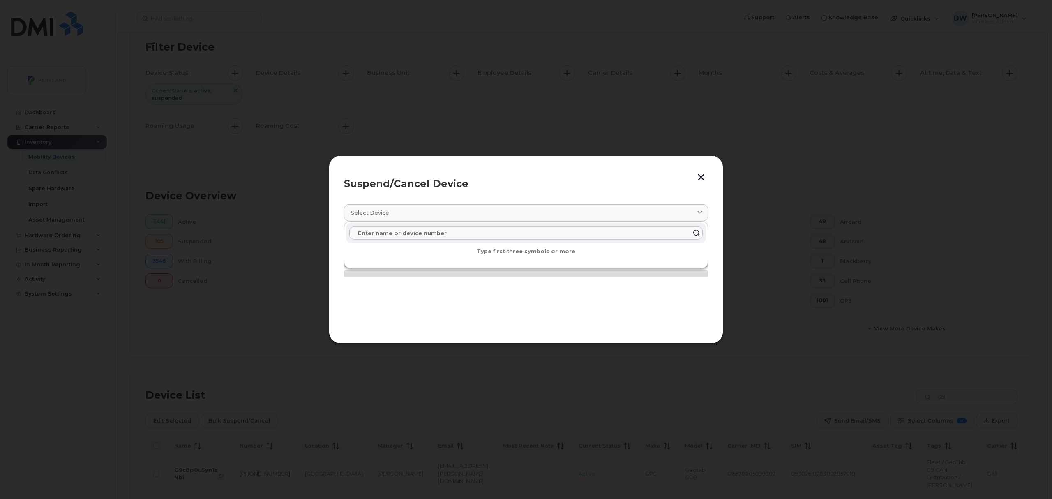
click at [798, 209] on div at bounding box center [526, 249] width 1052 height 499
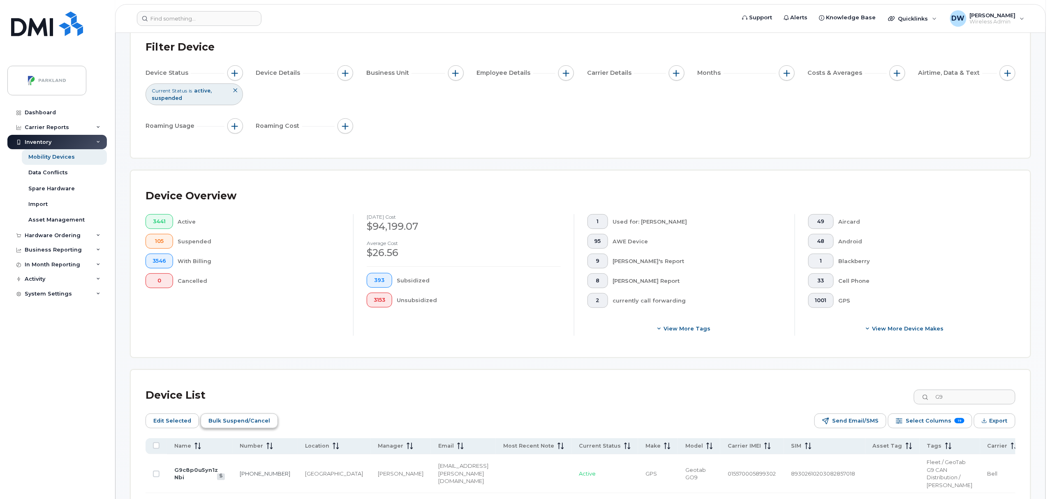
click at [238, 423] on span "Bulk Suspend/Cancel" at bounding box center [239, 421] width 62 height 12
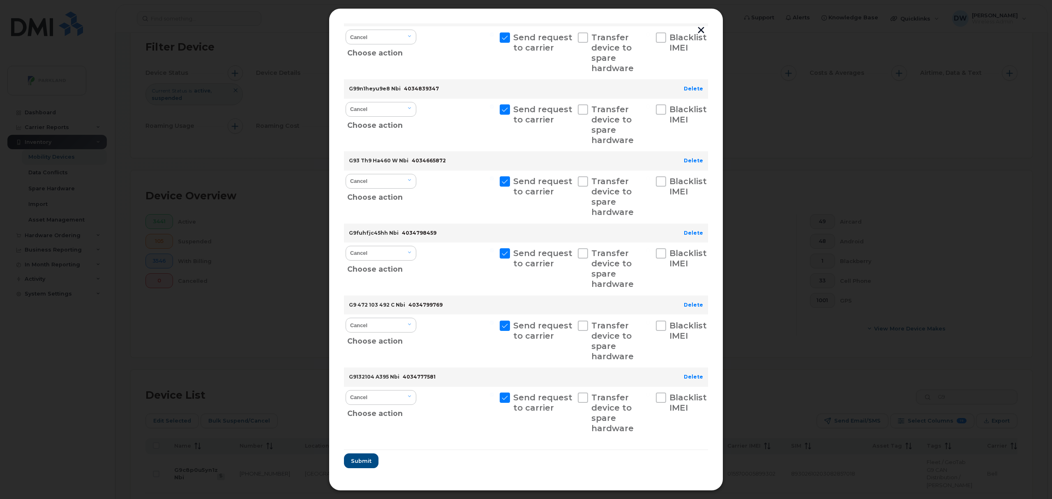
scroll to position [328, 0]
click at [365, 460] on span "Submit" at bounding box center [361, 461] width 21 height 8
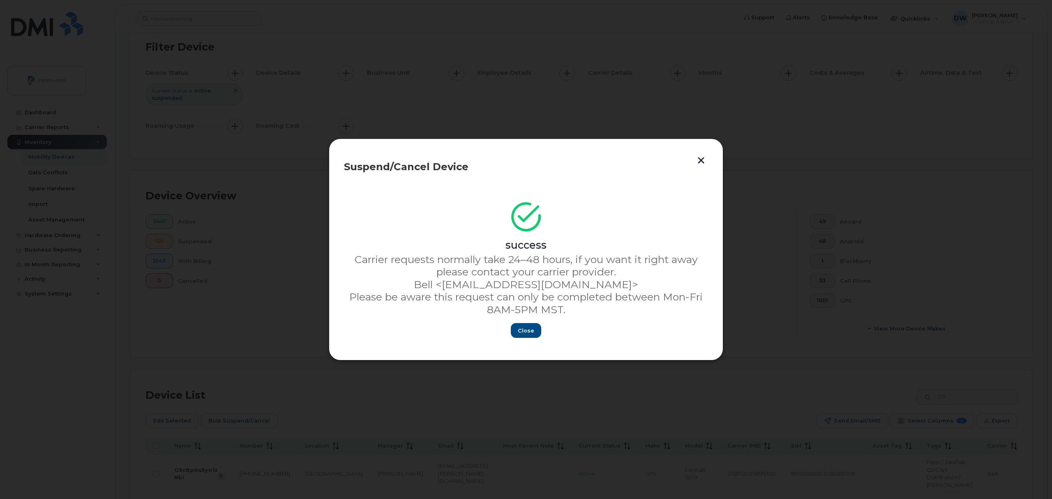
scroll to position [0, 0]
